Goal: Information Seeking & Learning: Learn about a topic

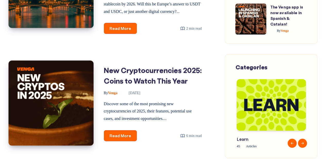
scroll to position [577, 0]
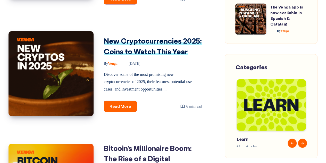
click at [154, 42] on link "New Cryptocurrencies 2025: Coins to Watch This Year" at bounding box center [153, 46] width 98 height 20
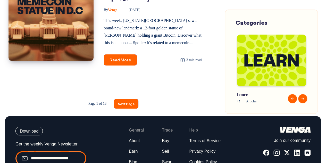
scroll to position [869, 0]
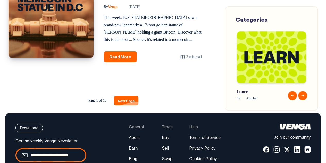
click at [131, 105] on link "Next Page" at bounding box center [126, 101] width 24 height 10
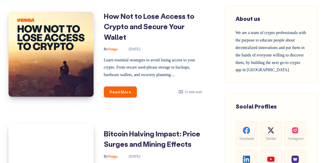
scroll to position [223, 0]
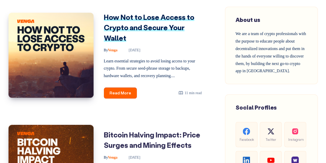
click at [150, 36] on link "How Not to Lose Access to Crypto and Secure Your Wallet" at bounding box center [149, 27] width 90 height 30
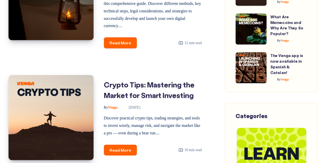
scroll to position [837, 0]
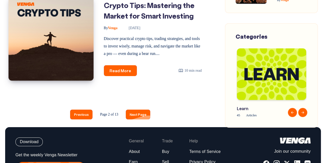
click at [133, 119] on link "Next Page" at bounding box center [138, 115] width 24 height 10
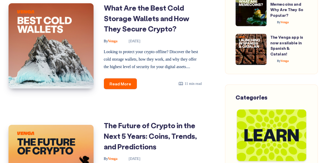
scroll to position [579, 0]
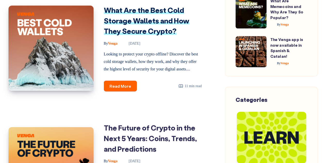
click at [141, 23] on link "What Are the Best Cold Storage Wallets and How They Secure Crypto?" at bounding box center [147, 20] width 86 height 30
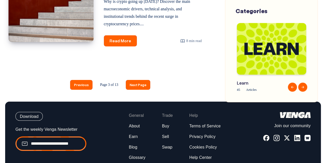
scroll to position [874, 0]
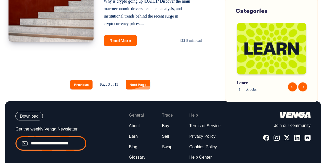
click at [139, 89] on link "Next Page" at bounding box center [138, 85] width 24 height 10
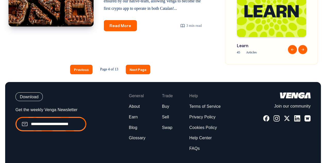
scroll to position [909, 0]
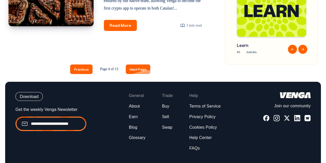
click at [138, 64] on link "Next Page" at bounding box center [138, 69] width 24 height 10
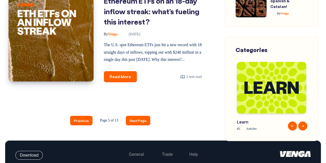
scroll to position [873, 0]
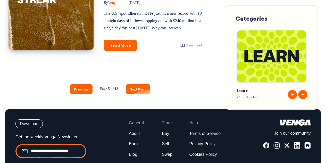
click at [133, 94] on link "Next Page" at bounding box center [138, 89] width 24 height 10
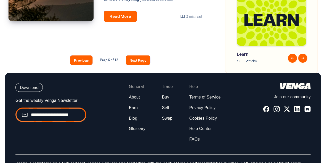
scroll to position [878, 0]
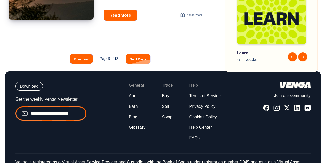
click at [139, 64] on link "Next Page" at bounding box center [138, 59] width 24 height 10
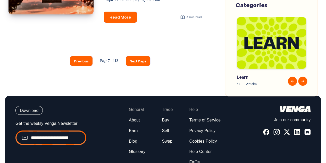
scroll to position [939, 0]
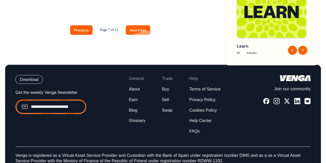
click at [133, 35] on link "Next Page" at bounding box center [138, 30] width 24 height 10
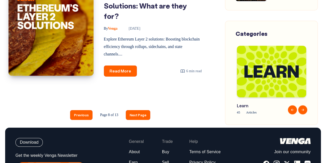
scroll to position [834, 0]
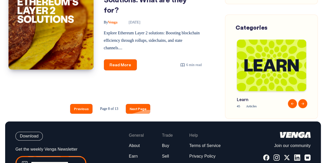
click at [137, 113] on link "Next Page" at bounding box center [138, 109] width 24 height 10
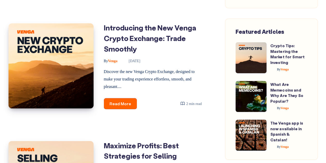
scroll to position [461, 0]
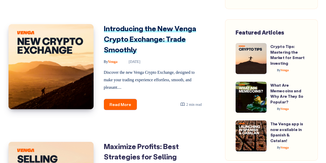
click at [126, 44] on link "Introducing the New Venga Crypto Exchange: Trade Smoothly" at bounding box center [150, 38] width 92 height 30
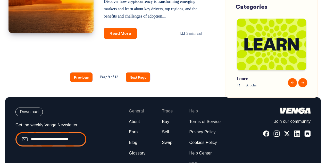
scroll to position [885, 0]
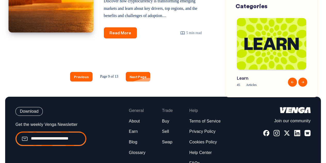
click at [138, 81] on link "Next Page" at bounding box center [138, 77] width 24 height 10
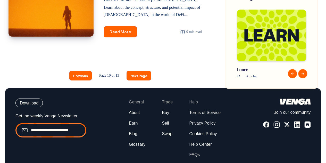
scroll to position [891, 0]
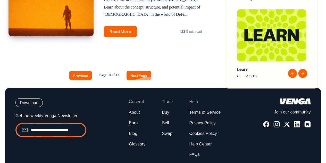
click at [136, 80] on link "Next Page" at bounding box center [139, 76] width 24 height 10
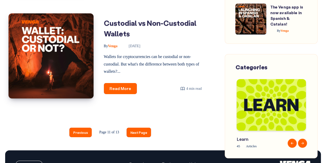
scroll to position [834, 0]
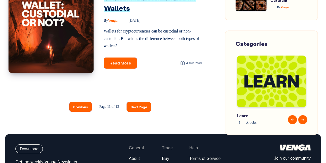
click at [116, 13] on link "Custodial vs Non-Custodial Wallets" at bounding box center [150, 3] width 93 height 20
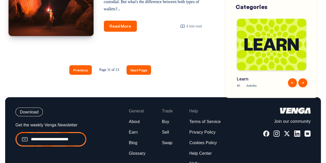
scroll to position [871, 0]
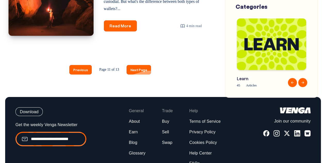
click at [141, 74] on link "Next Page" at bounding box center [139, 70] width 24 height 10
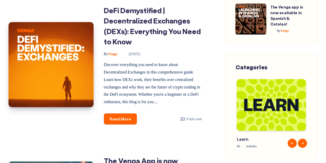
scroll to position [587, 0]
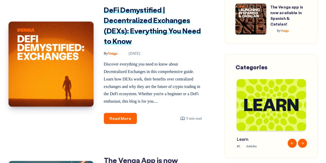
click at [138, 30] on link "DeFi Demystified | Decentralized Exchanges (DEXs): Everything You Need to Know" at bounding box center [152, 25] width 97 height 41
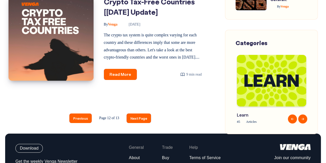
scroll to position [875, 0]
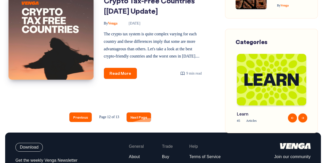
click at [140, 122] on link "Next Page" at bounding box center [139, 117] width 24 height 10
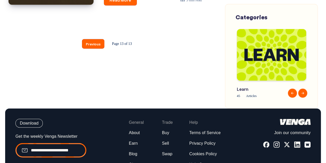
scroll to position [566, 0]
